Goal: Task Accomplishment & Management: Manage account settings

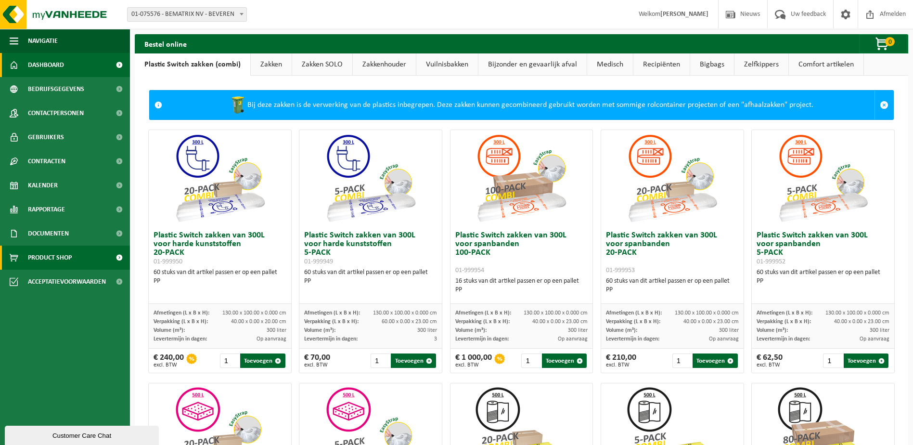
click at [46, 65] on span "Dashboard" at bounding box center [46, 65] width 36 height 24
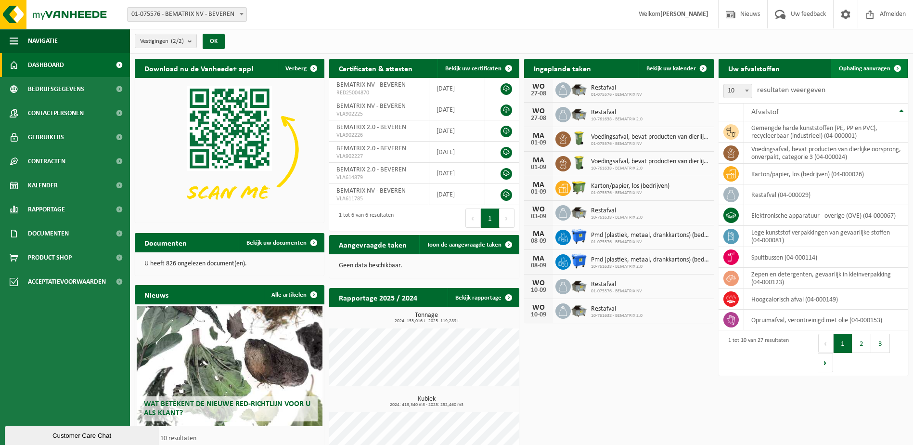
click at [873, 69] on span "Ophaling aanvragen" at bounding box center [864, 68] width 51 height 6
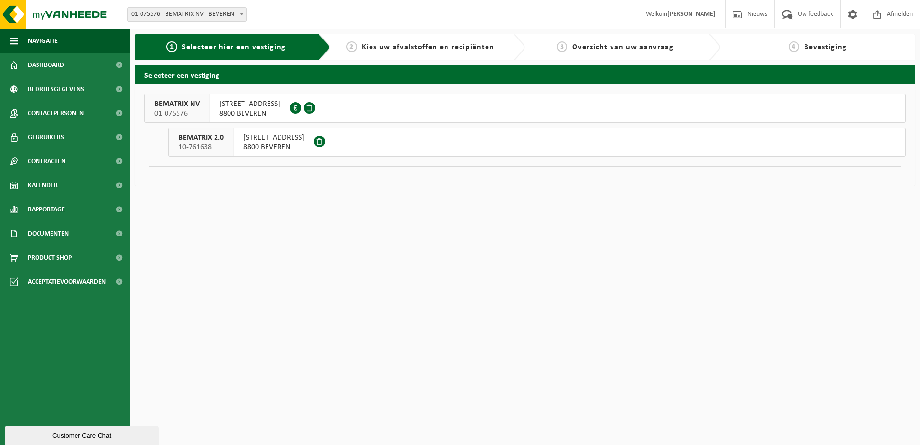
click at [261, 146] on span "8800 BEVEREN" at bounding box center [273, 147] width 61 height 10
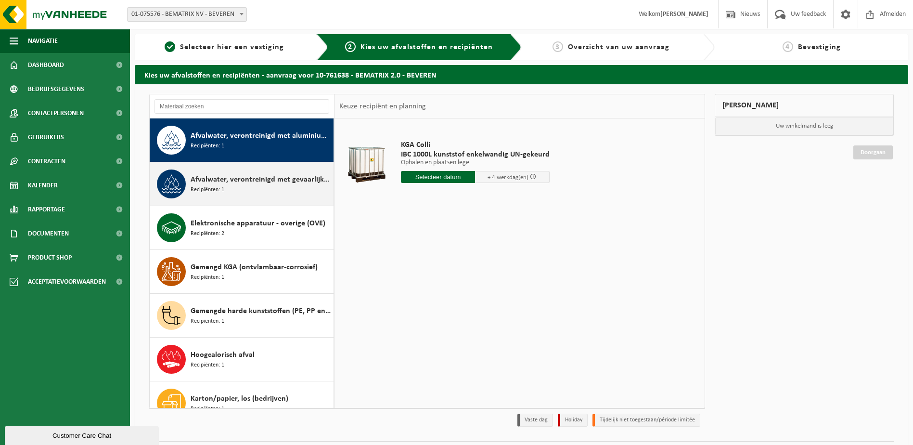
click at [245, 192] on div "Afvalwater, verontreinigd met gevaarlijke producten Recipiënten: 1" at bounding box center [261, 183] width 141 height 29
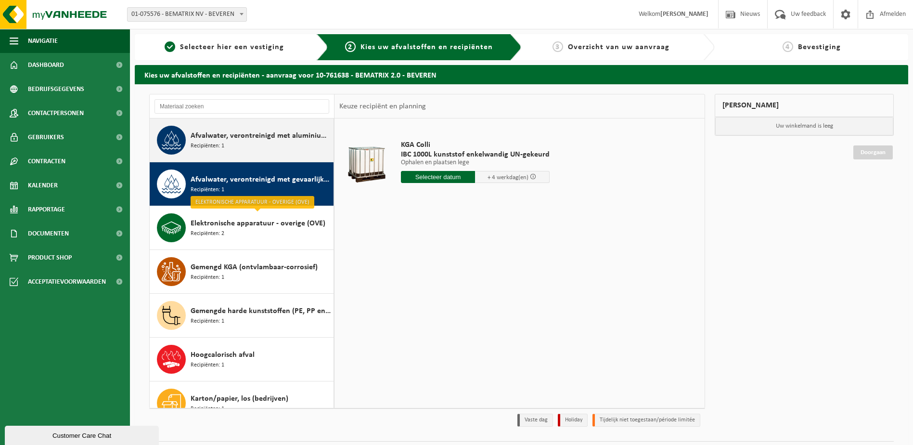
click at [236, 145] on div "Afvalwater, verontreinigd met aluminiumslib Recipiënten: 1" at bounding box center [261, 140] width 141 height 29
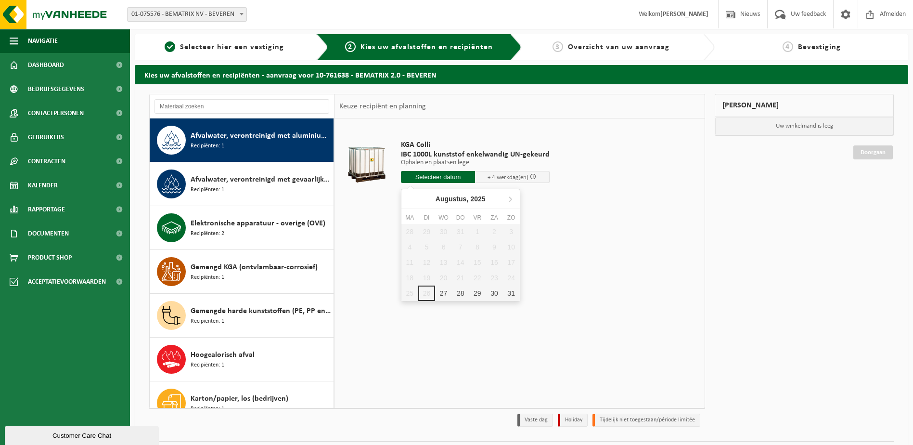
click at [443, 175] on input "text" at bounding box center [438, 177] width 75 height 12
click at [512, 203] on icon at bounding box center [509, 198] width 15 height 15
click at [410, 230] on div "1" at bounding box center [409, 231] width 17 height 15
type input "Van 2025-09-01"
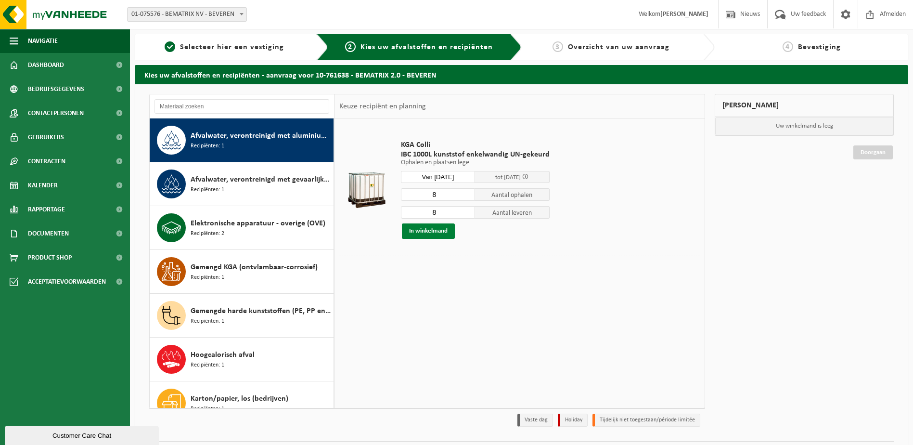
click at [435, 229] on button "In winkelmand" at bounding box center [428, 230] width 53 height 15
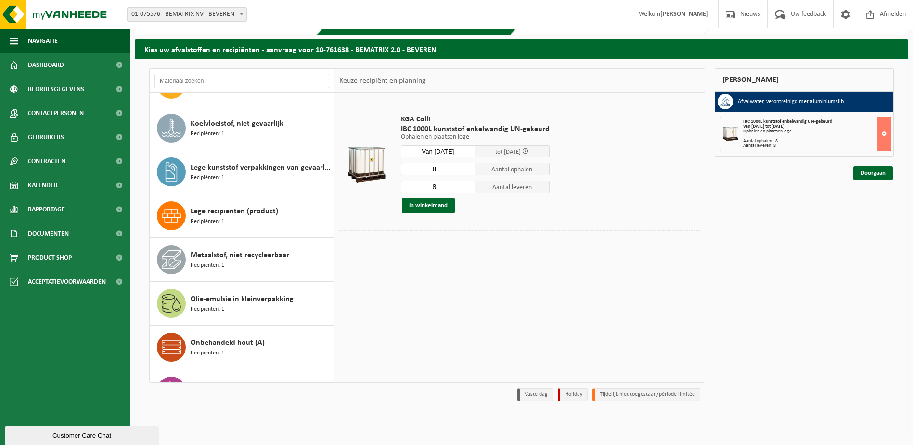
scroll to position [4, 0]
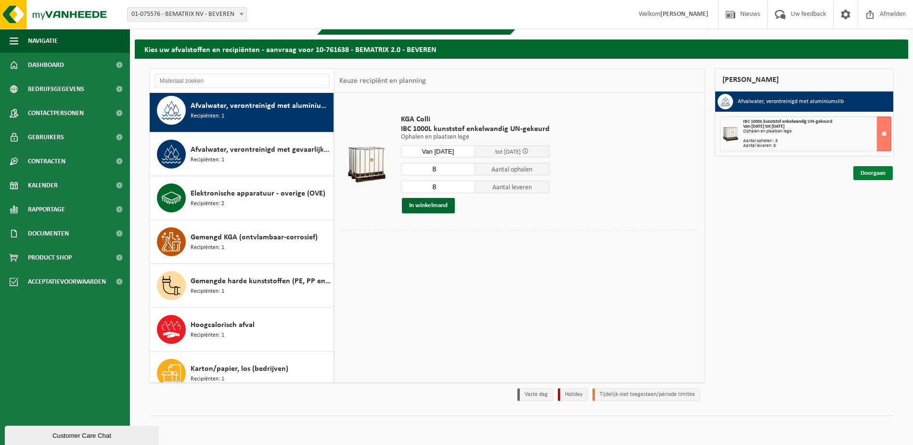
click at [878, 171] on link "Doorgaan" at bounding box center [872, 173] width 39 height 14
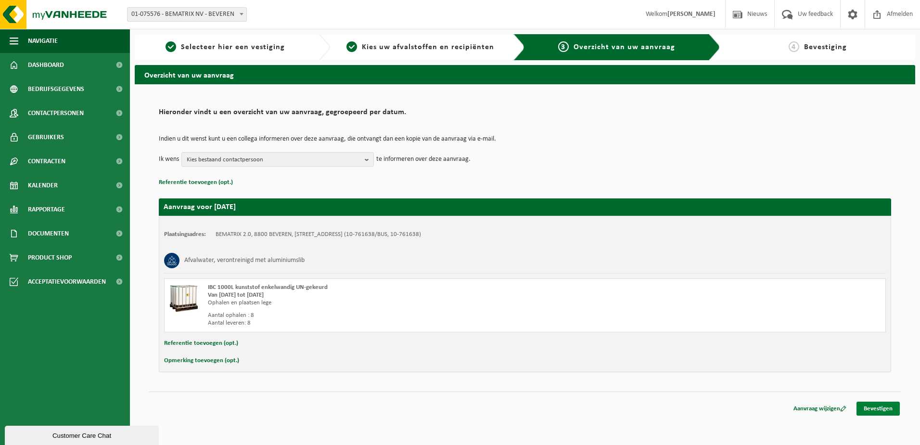
click at [881, 401] on link "Bevestigen" at bounding box center [878, 408] width 43 height 14
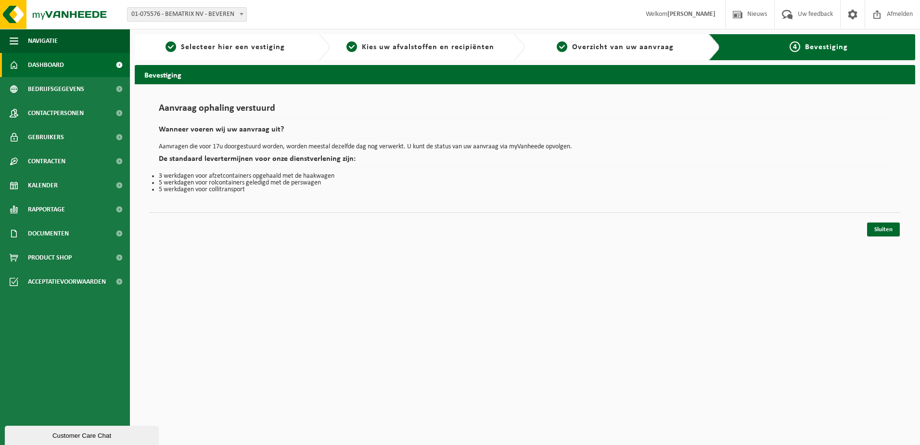
click at [54, 71] on span "Dashboard" at bounding box center [46, 65] width 36 height 24
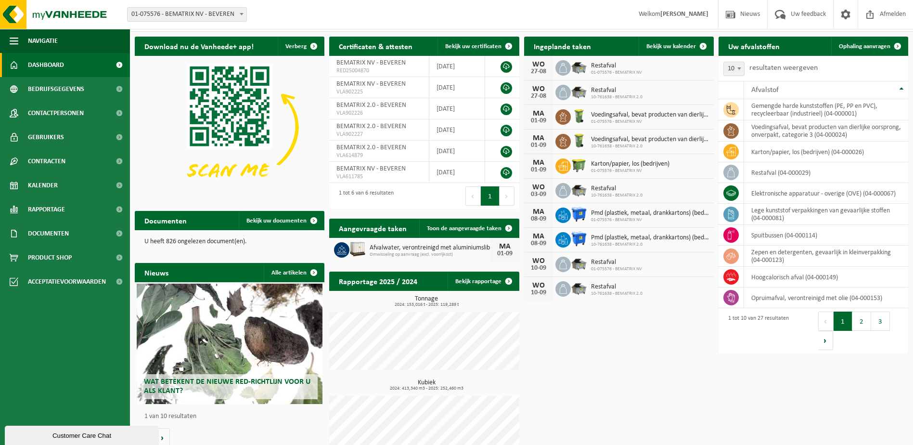
scroll to position [40, 0]
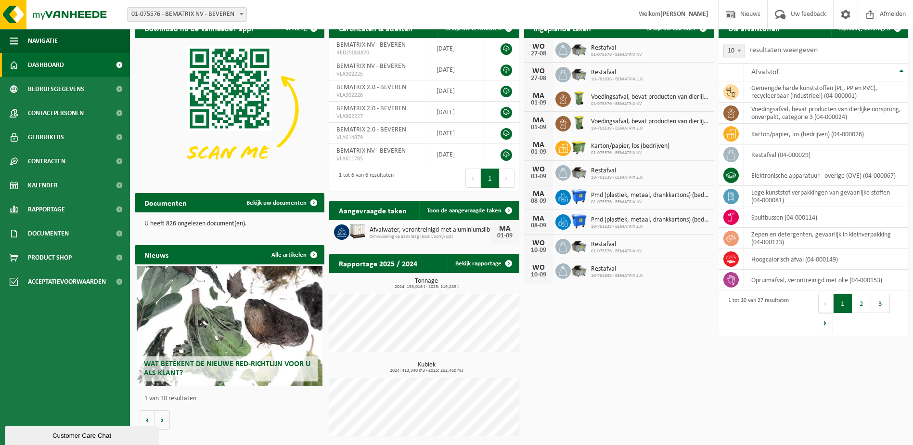
click at [237, 364] on span "Wat betekent de nieuwe RED-richtlijn voor u als klant?" at bounding box center [227, 368] width 166 height 17
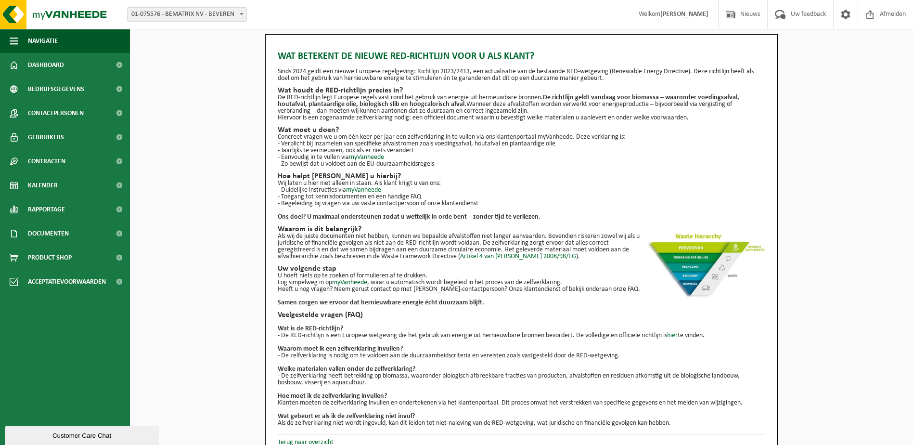
scroll to position [11, 0]
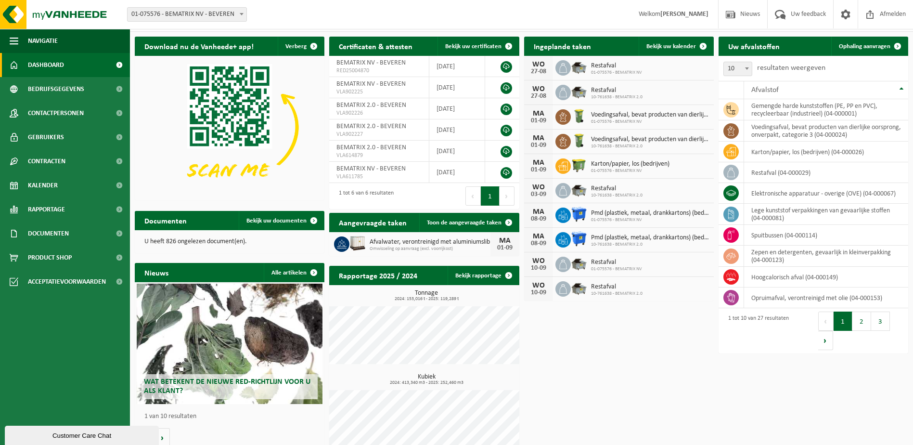
scroll to position [34, 0]
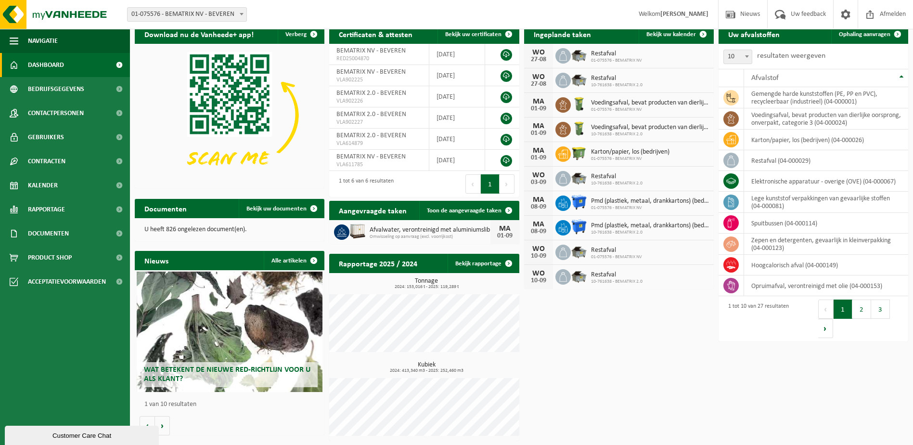
click at [157, 427] on div "Customer Care Chat" at bounding box center [83, 427] width 148 height 0
click at [166, 428] on button "Volgende" at bounding box center [162, 425] width 15 height 19
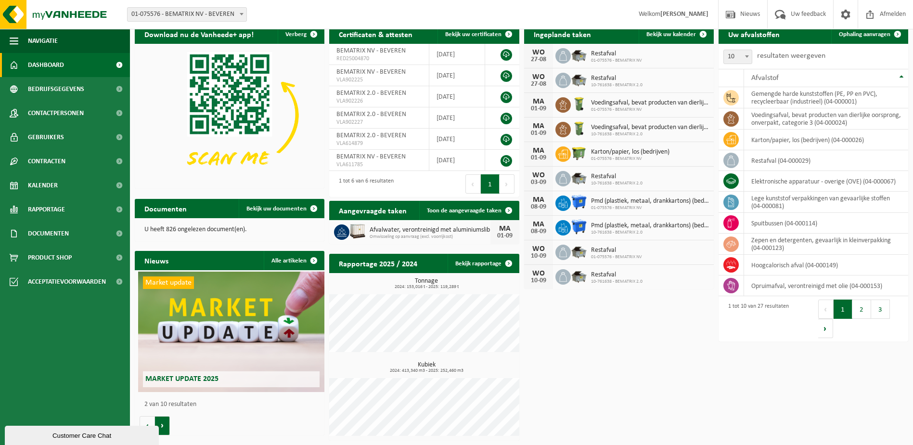
scroll to position [0, 190]
click at [166, 428] on button "Volgende" at bounding box center [162, 425] width 15 height 19
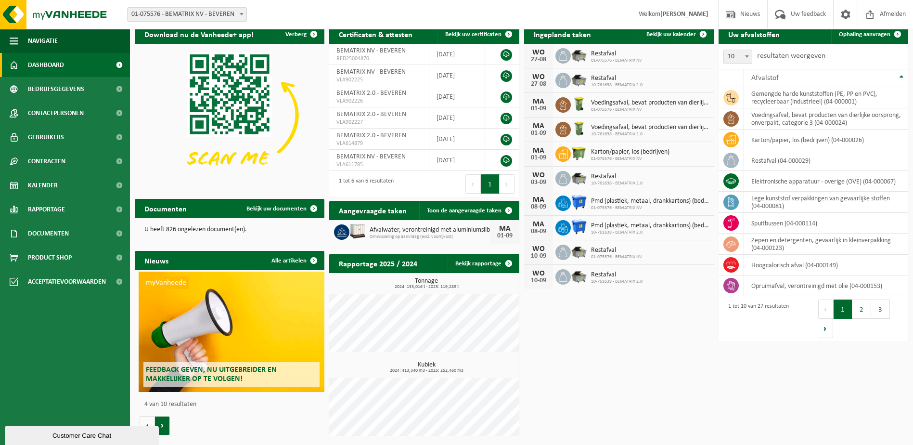
scroll to position [0, 569]
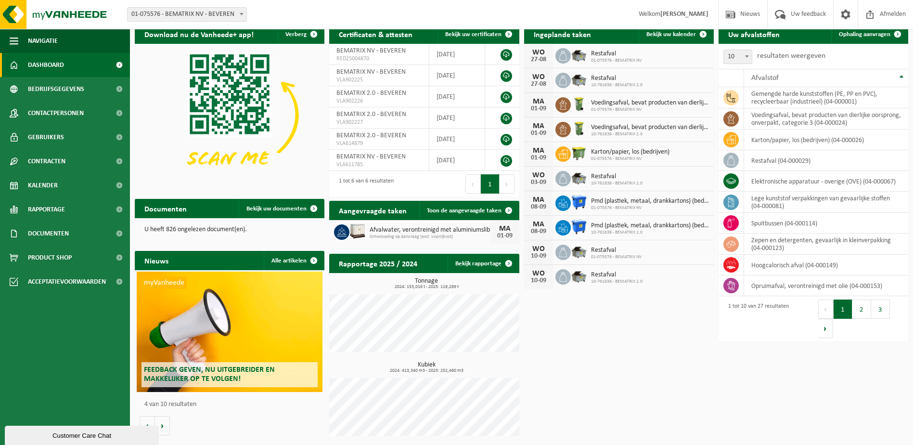
click at [196, 335] on div "myVanheede Feedback geven, nu uitgebreider en makkelijker op te volgen!" at bounding box center [230, 331] width 186 height 120
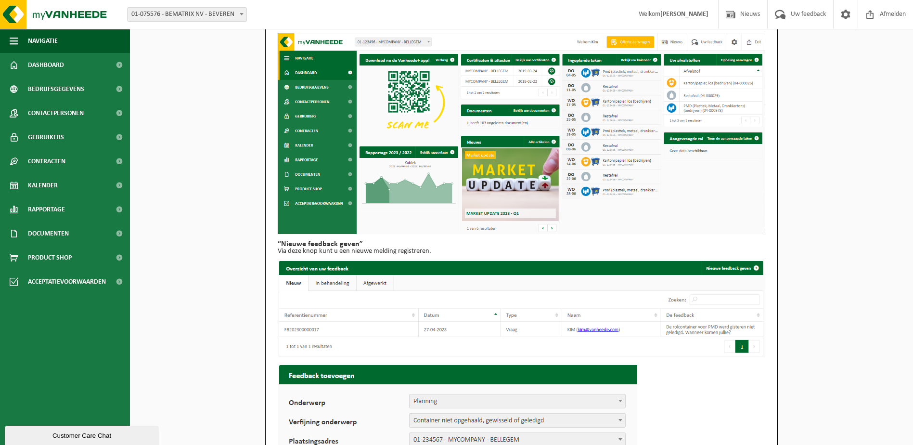
scroll to position [2, 0]
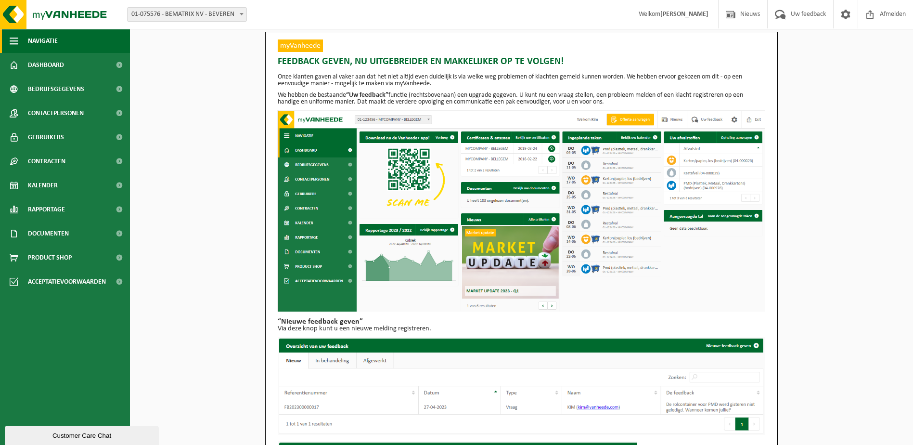
click at [18, 41] on button "Navigatie" at bounding box center [65, 41] width 130 height 24
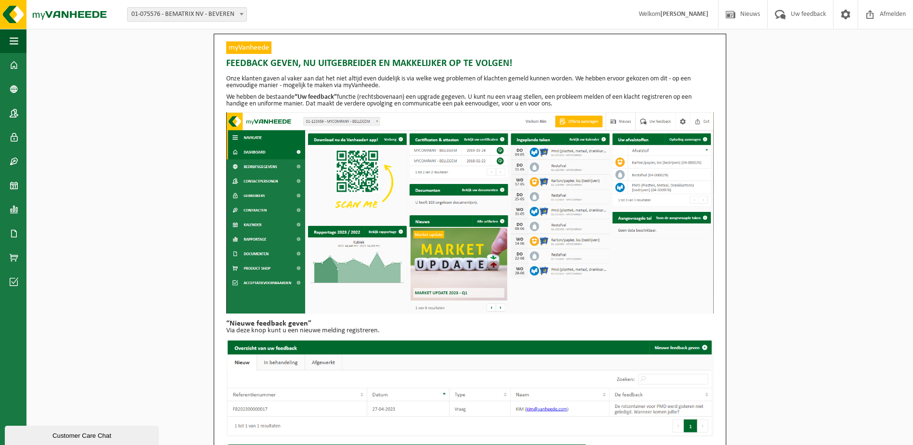
scroll to position [0, 0]
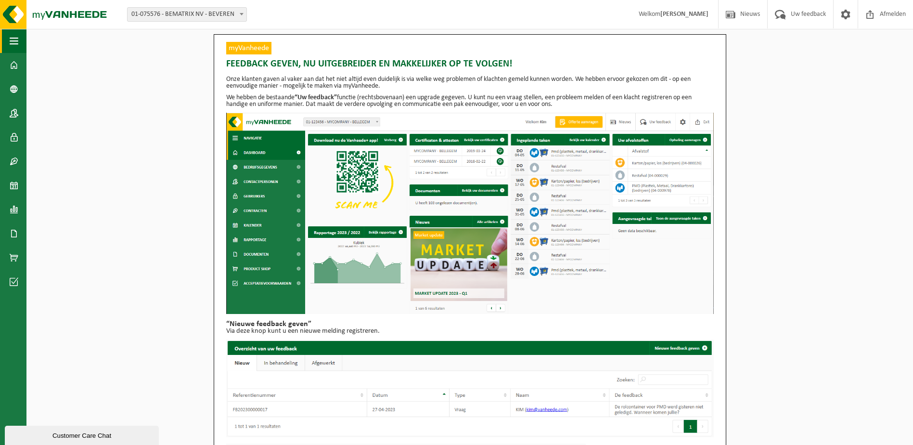
click at [12, 39] on span "button" at bounding box center [14, 41] width 9 height 24
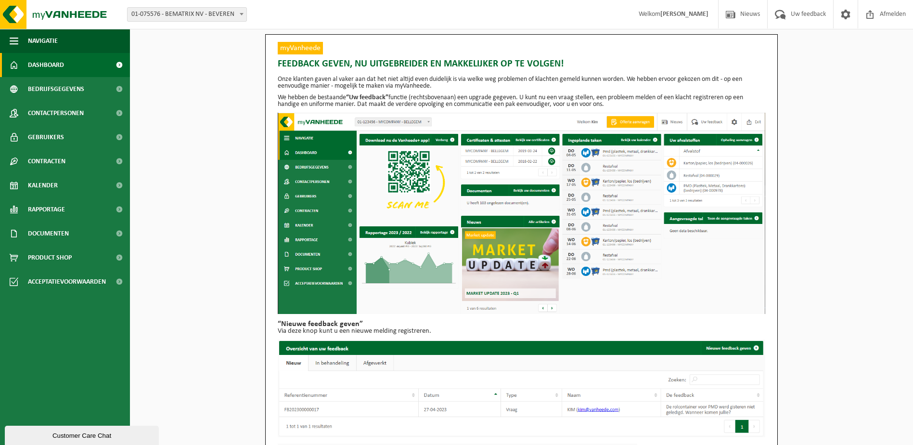
click at [21, 64] on link "Dashboard" at bounding box center [65, 65] width 130 height 24
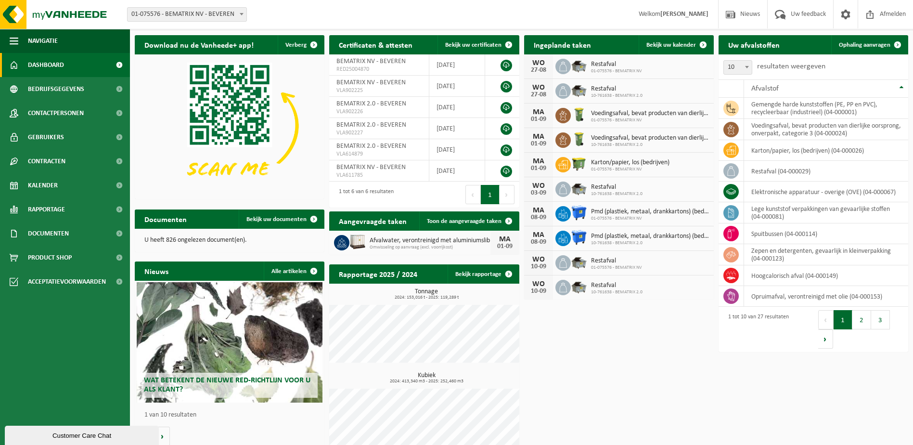
scroll to position [34, 0]
